Goal: Information Seeking & Learning: Learn about a topic

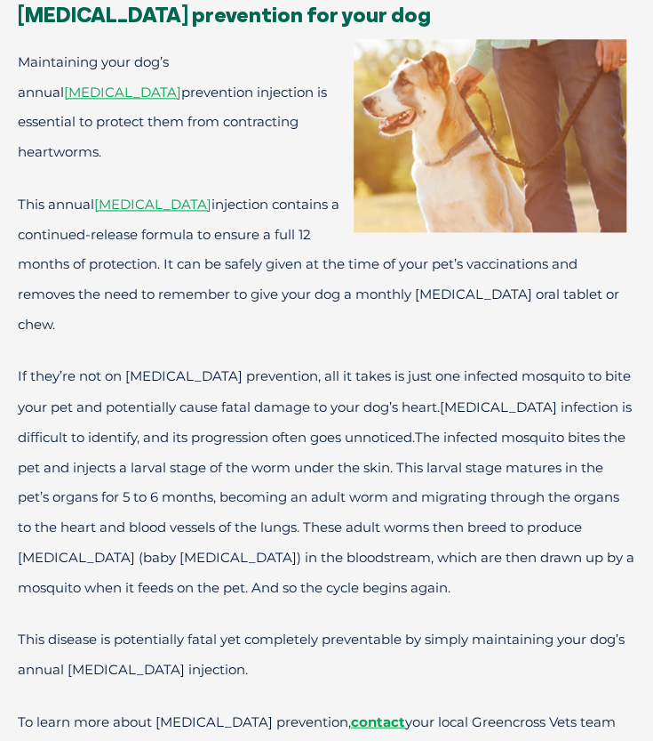
scroll to position [593, 0]
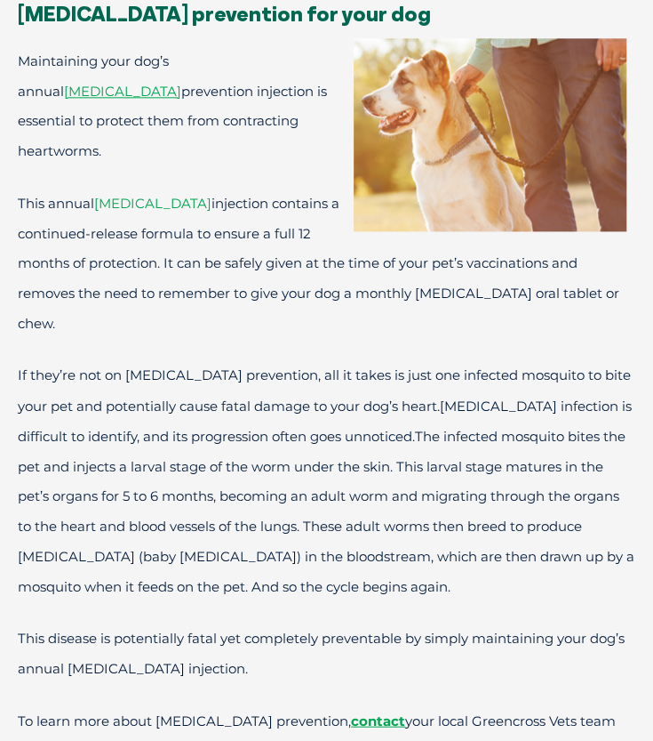
click at [142, 195] on span "[MEDICAL_DATA]" at bounding box center [152, 203] width 117 height 17
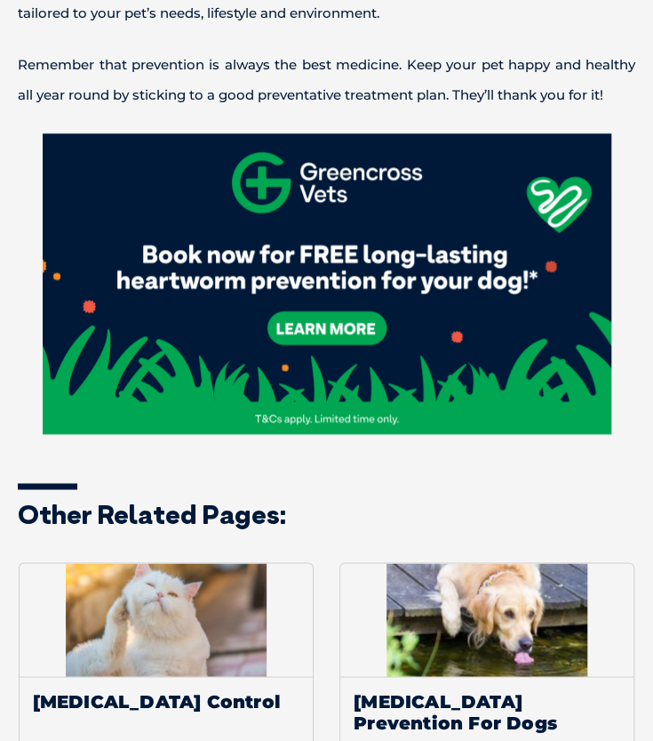
scroll to position [2438, 0]
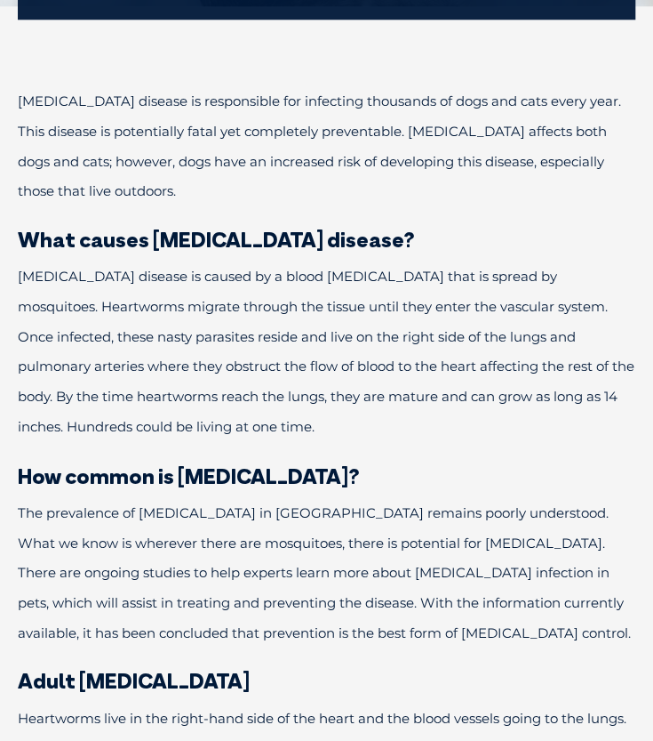
scroll to position [501, 0]
